Goal: Obtain resource: Download file/media

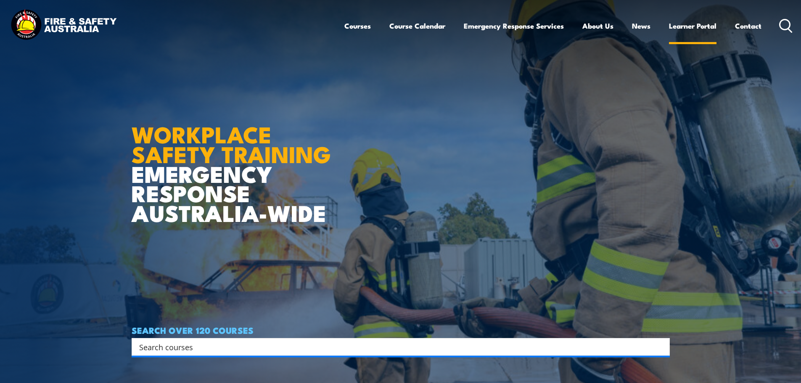
click at [700, 26] on link "Learner Portal" at bounding box center [692, 26] width 47 height 22
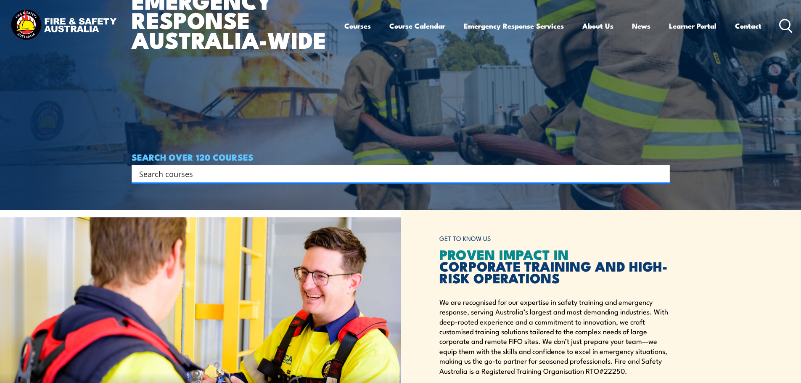
scroll to position [490, 0]
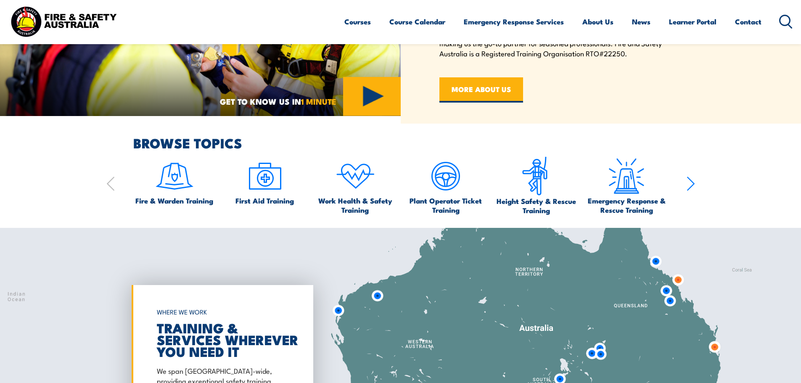
click at [784, 20] on icon at bounding box center [785, 22] width 13 height 14
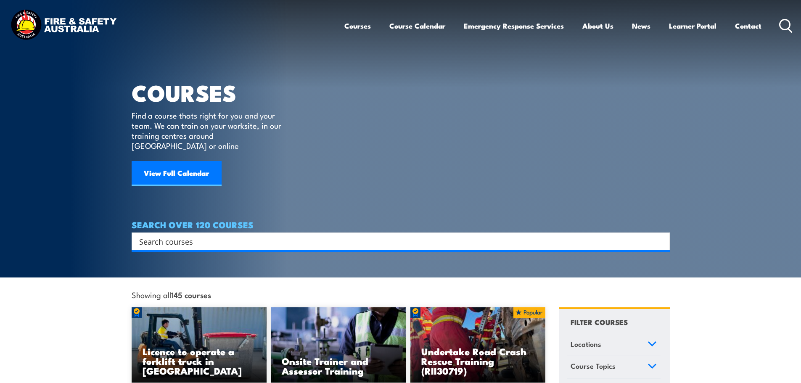
click at [233, 235] on input "Search input" at bounding box center [395, 241] width 512 height 13
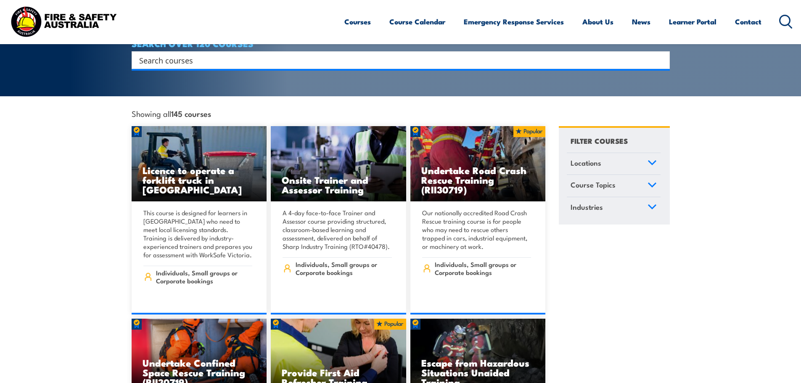
scroll to position [210, 0]
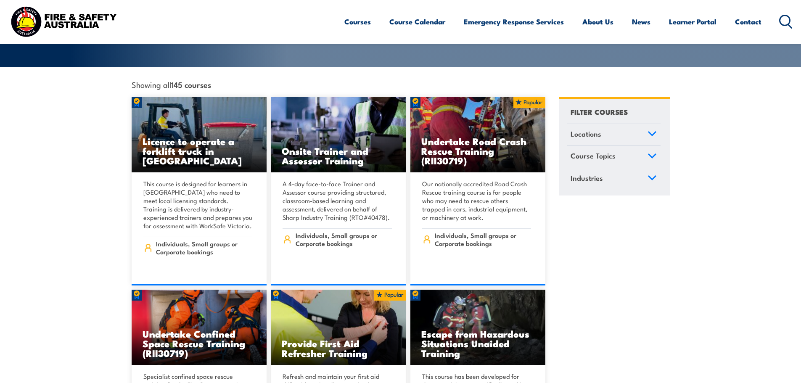
click at [786, 23] on icon at bounding box center [785, 22] width 13 height 14
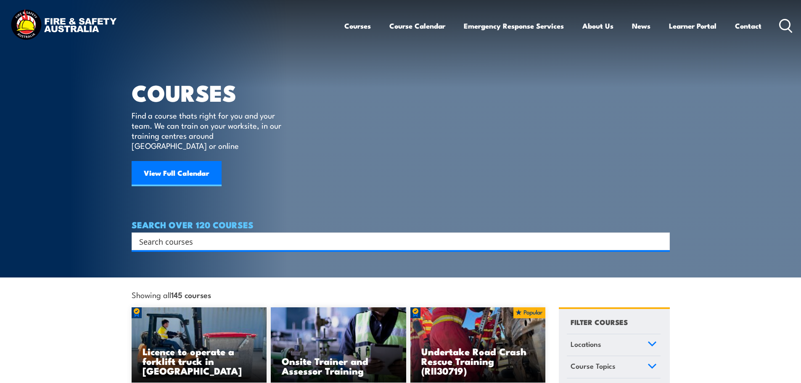
click at [461, 237] on input "Search input" at bounding box center [395, 241] width 512 height 13
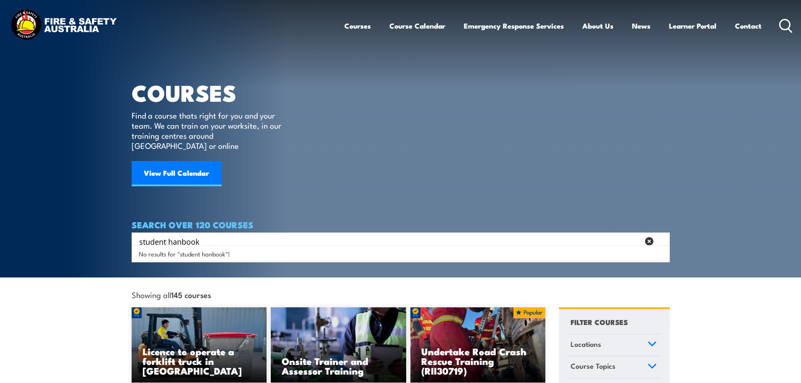
type input "student hanbook"
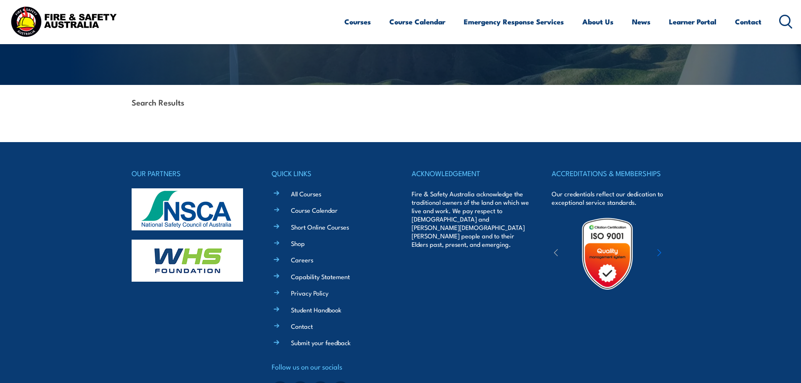
scroll to position [200, 0]
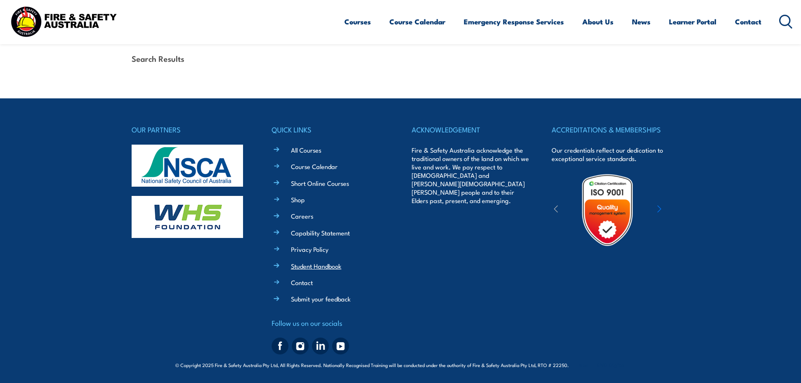
click at [323, 266] on link "Student Handbook" at bounding box center [316, 265] width 50 height 9
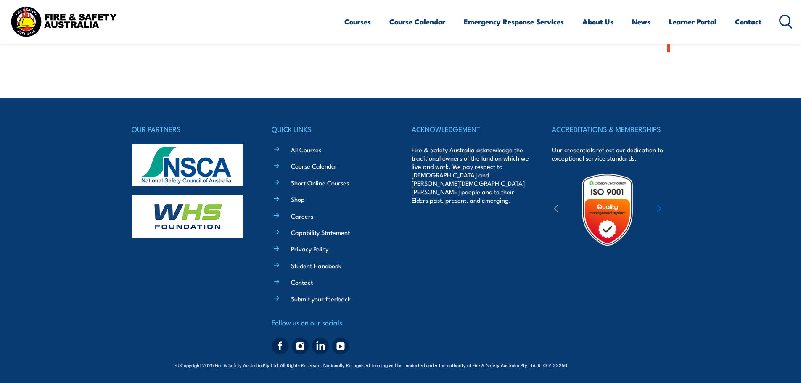
scroll to position [178, 0]
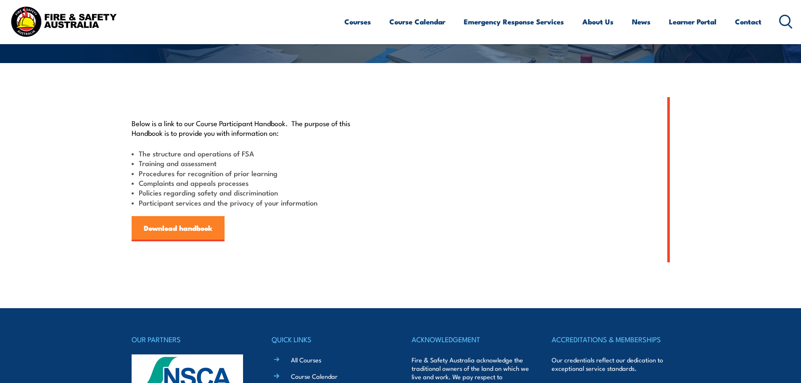
click at [150, 227] on link "Download handbook" at bounding box center [178, 228] width 93 height 25
